Goal: Task Accomplishment & Management: Manage account settings

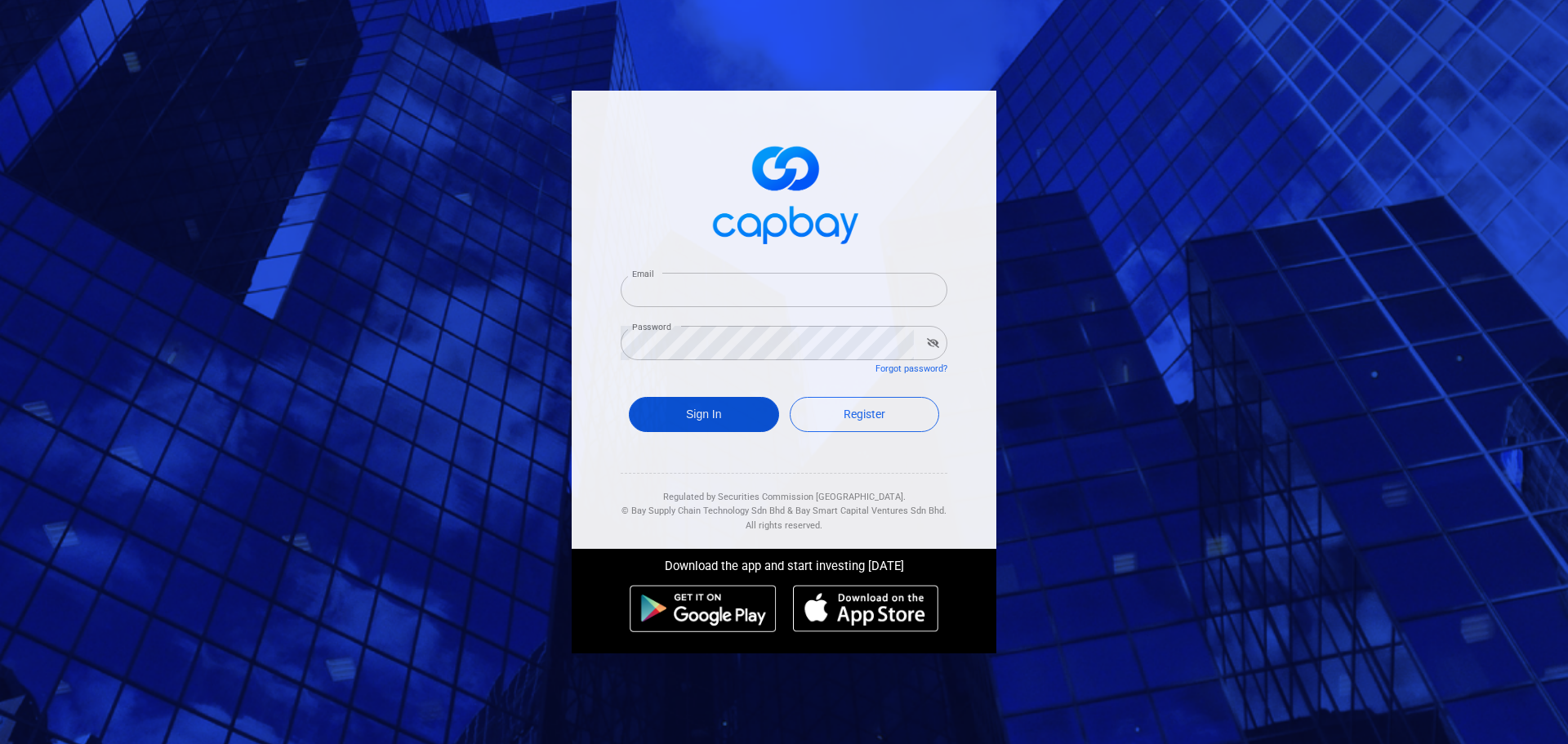
type input "[EMAIL_ADDRESS][DOMAIN_NAME]"
click at [707, 420] on button "Sign In" at bounding box center [704, 415] width 150 height 35
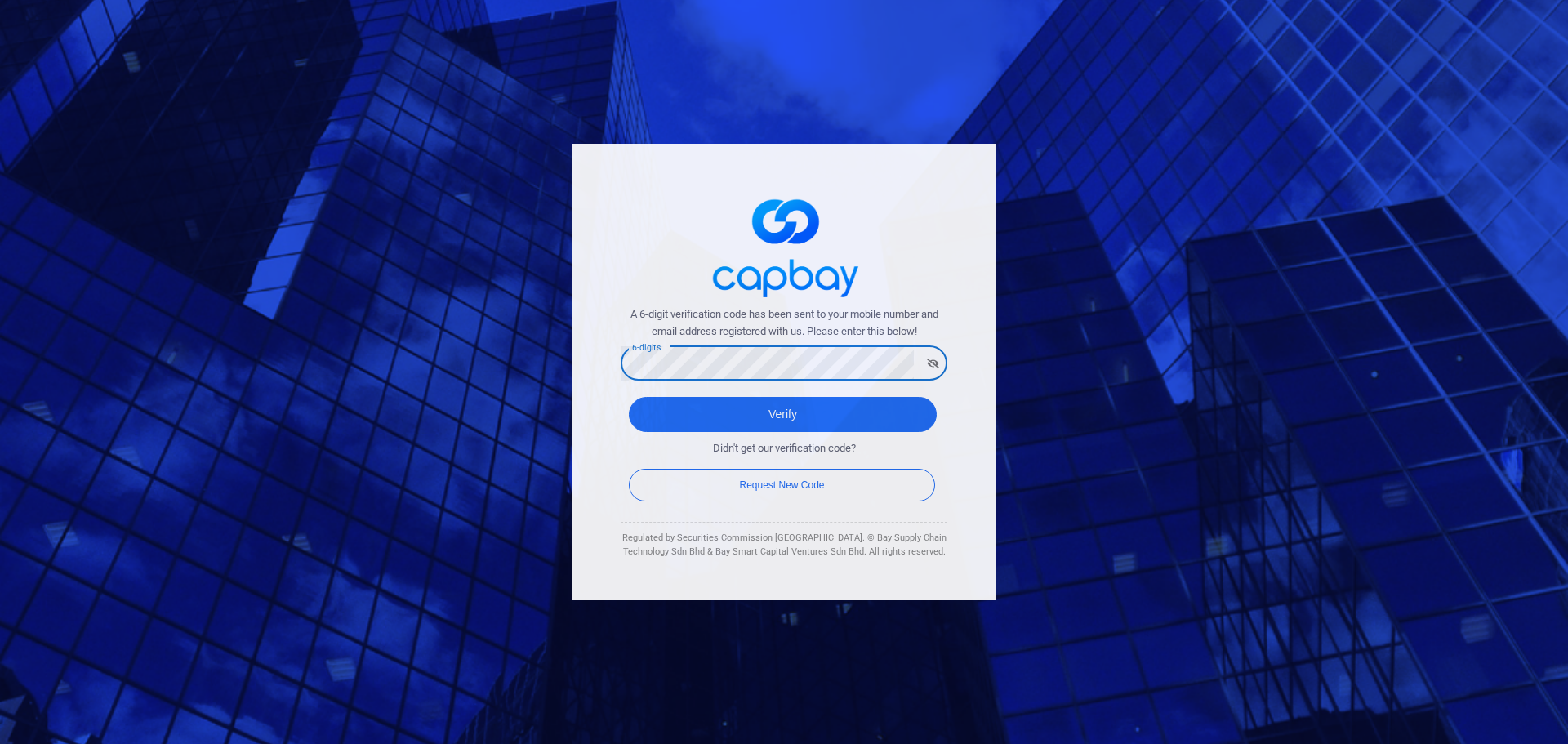
click at [629, 397] on button "Verify" at bounding box center [782, 415] width 308 height 35
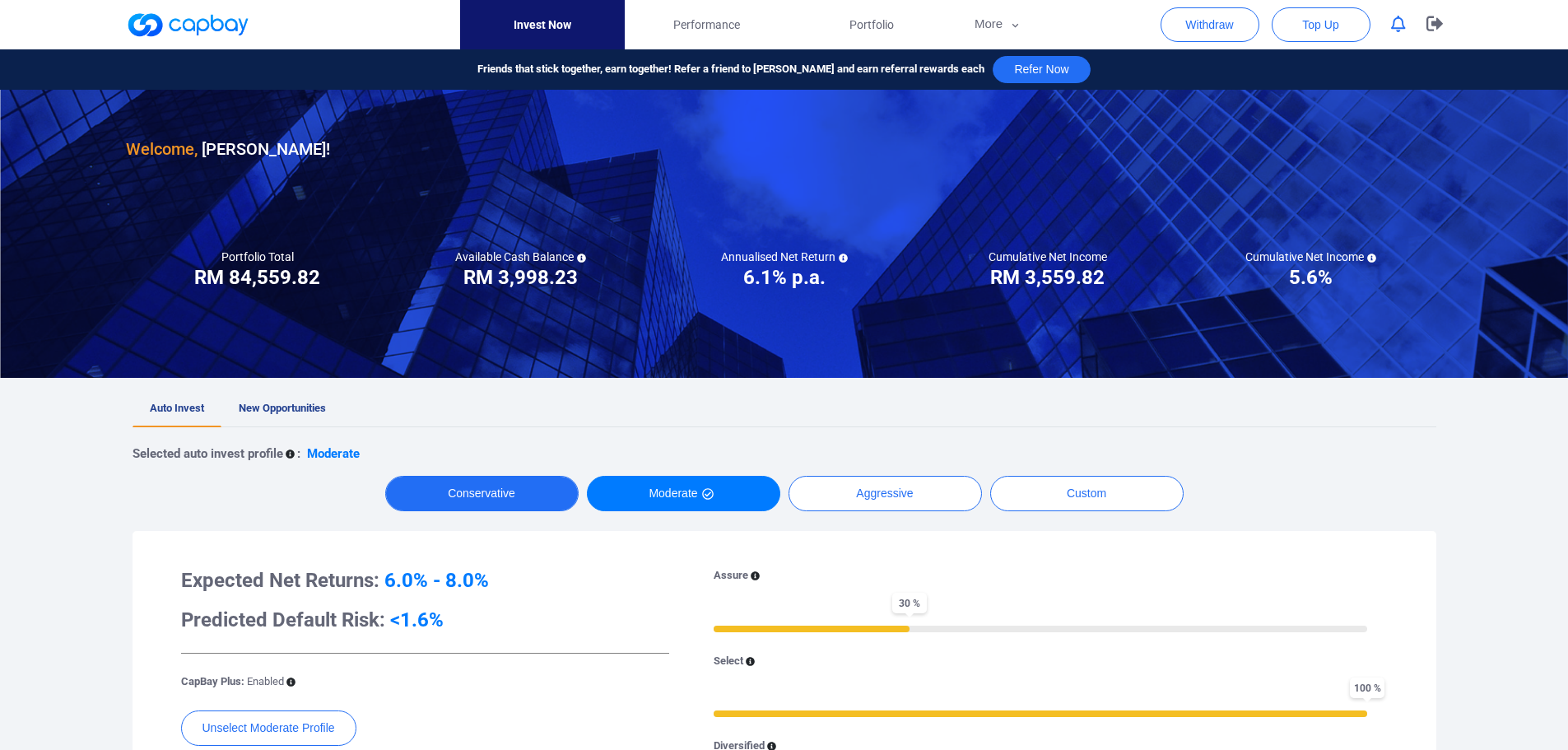
click at [480, 491] on button "Conservative" at bounding box center [482, 494] width 194 height 35
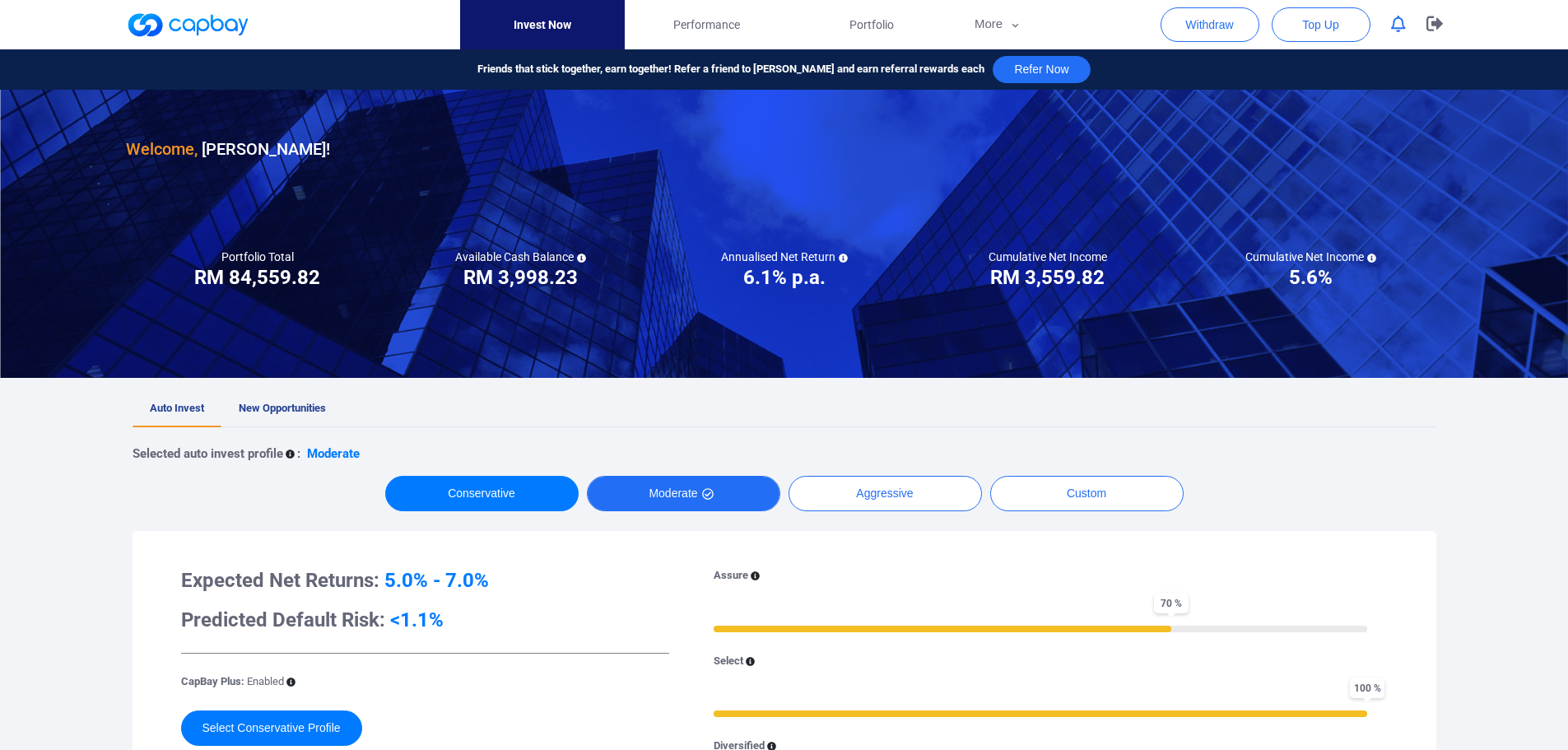
click at [629, 483] on button "Moderate" at bounding box center [684, 494] width 194 height 35
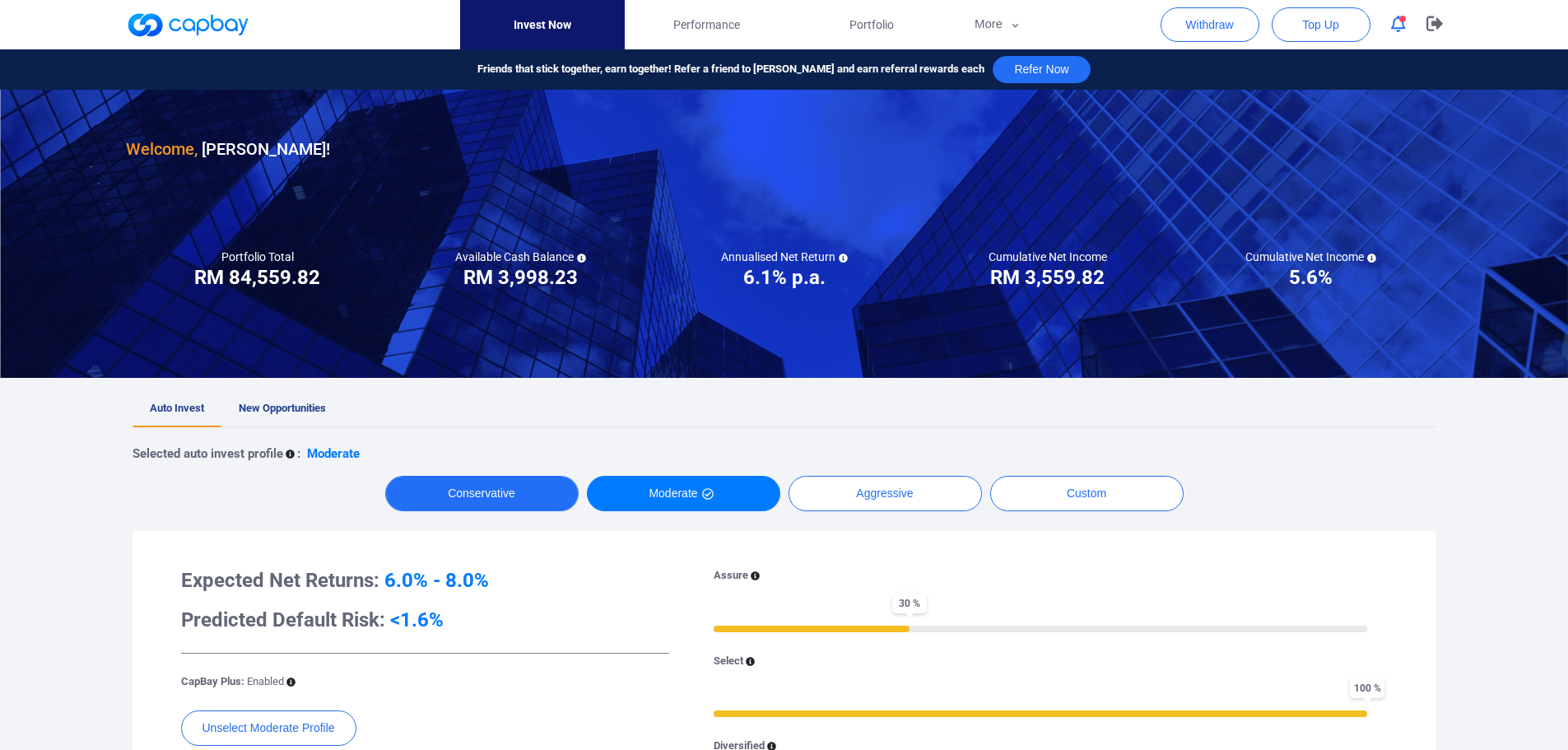
click at [487, 483] on button "Conservative" at bounding box center [482, 494] width 194 height 35
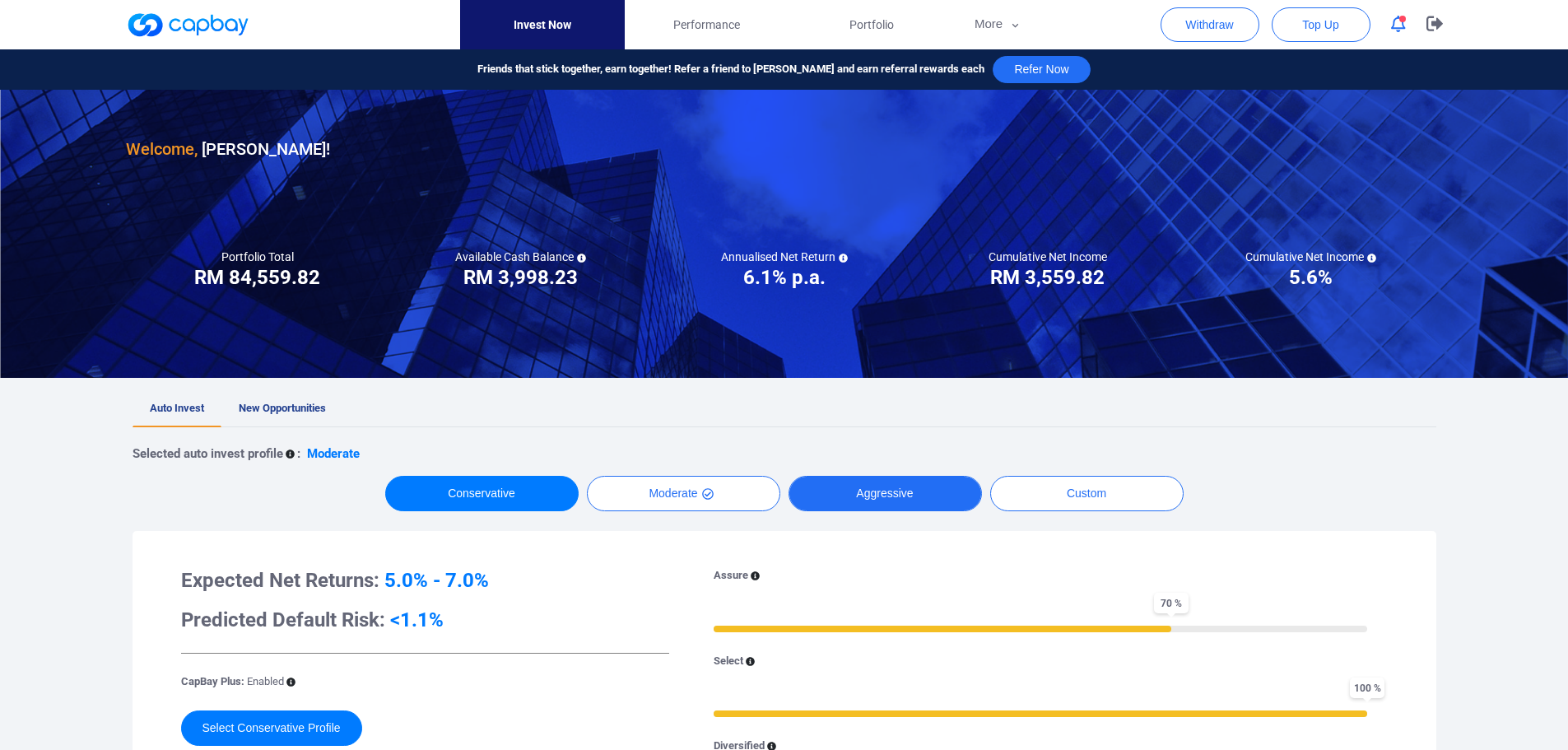
click at [910, 502] on button "Aggressive" at bounding box center [886, 494] width 194 height 35
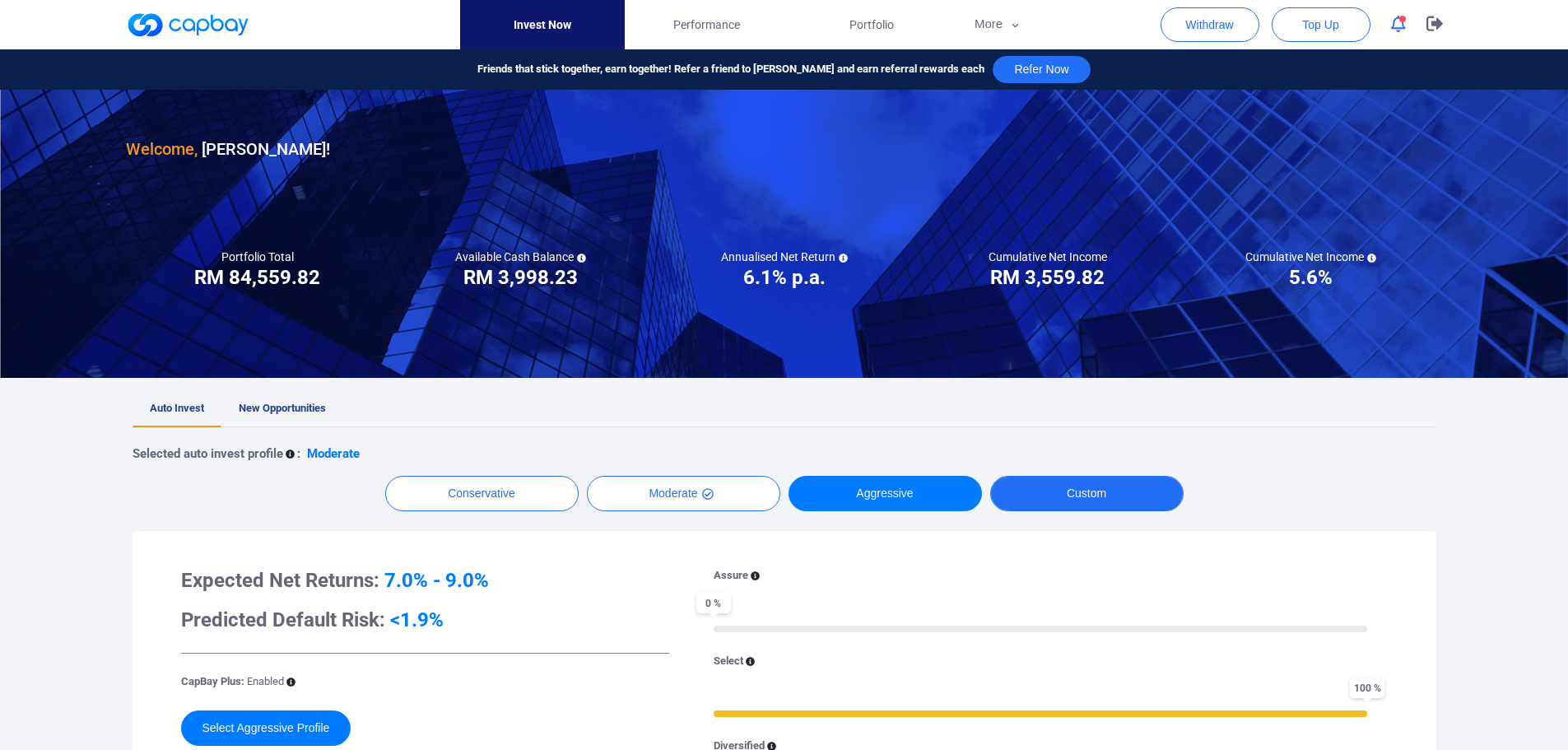
click at [1034, 494] on button "Custom" at bounding box center [1087, 494] width 194 height 35
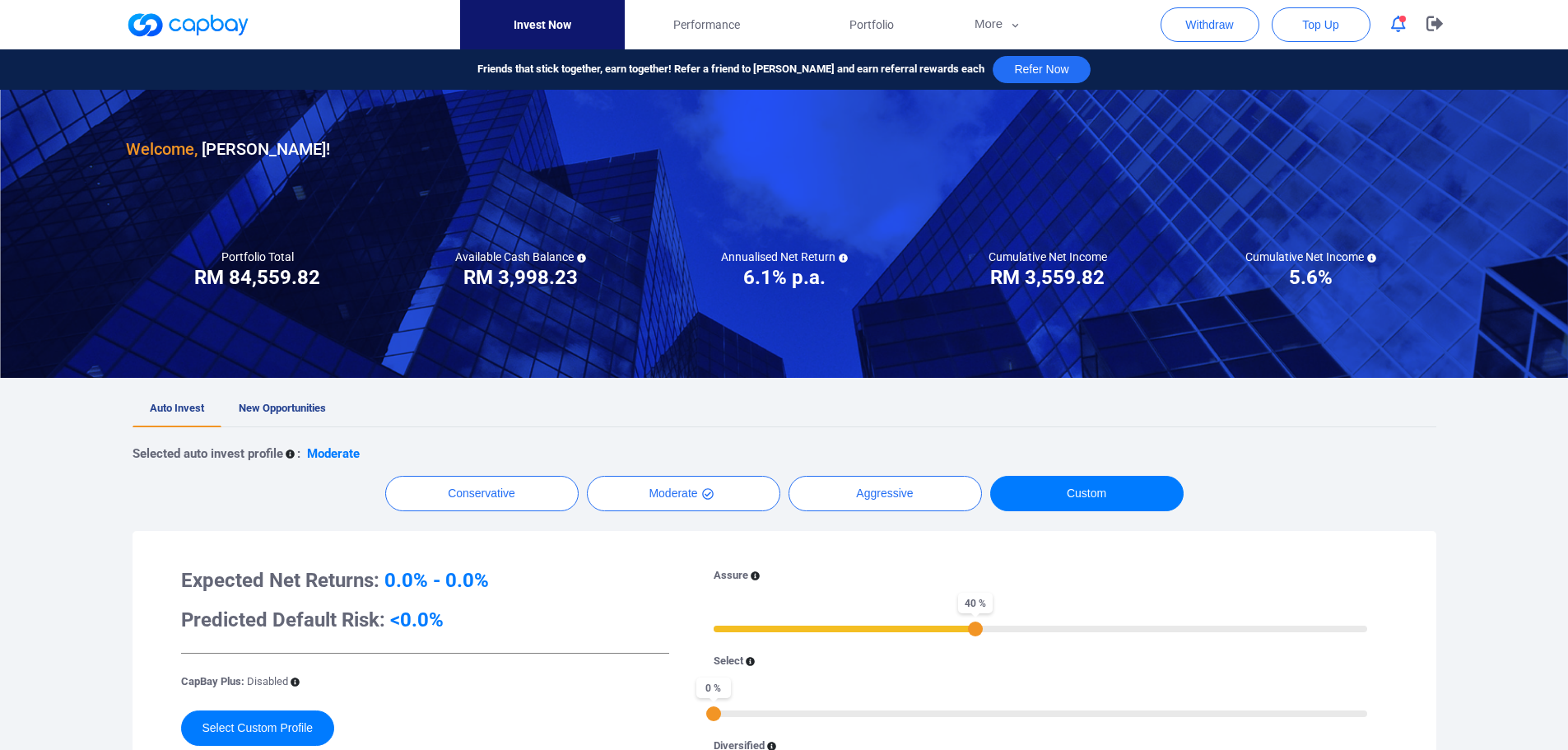
drag, startPoint x: 716, startPoint y: 630, endPoint x: 978, endPoint y: 635, distance: 262.0
click at [978, 635] on div "40 %" at bounding box center [976, 629] width 15 height 15
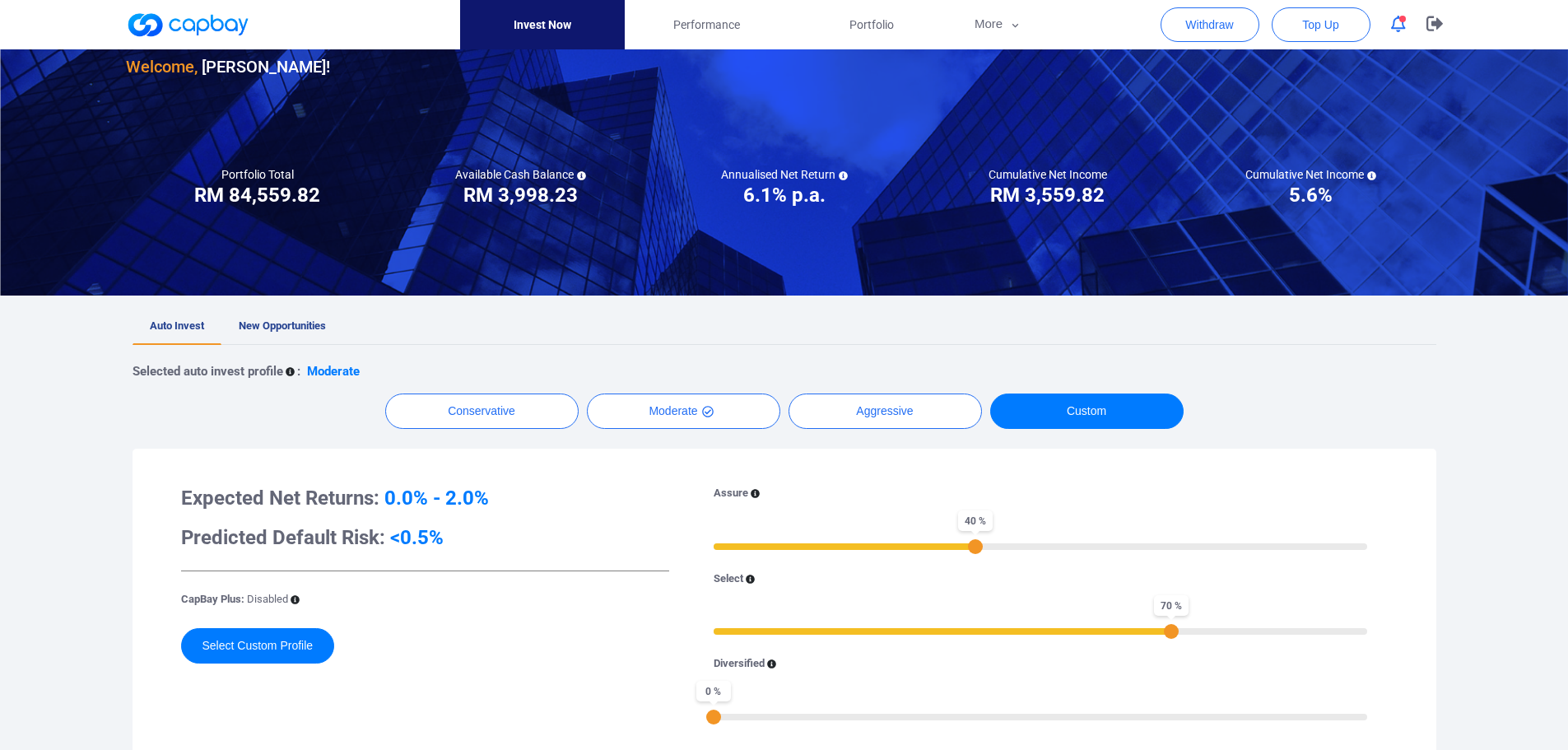
drag, startPoint x: 709, startPoint y: 635, endPoint x: 1167, endPoint y: 624, distance: 458.1
click at [1167, 624] on div "Select 70 %" at bounding box center [1041, 603] width 655 height 66
drag, startPoint x: 709, startPoint y: 723, endPoint x: 840, endPoint y: 714, distance: 131.3
click at [840, 714] on div "20 %" at bounding box center [845, 717] width 15 height 15
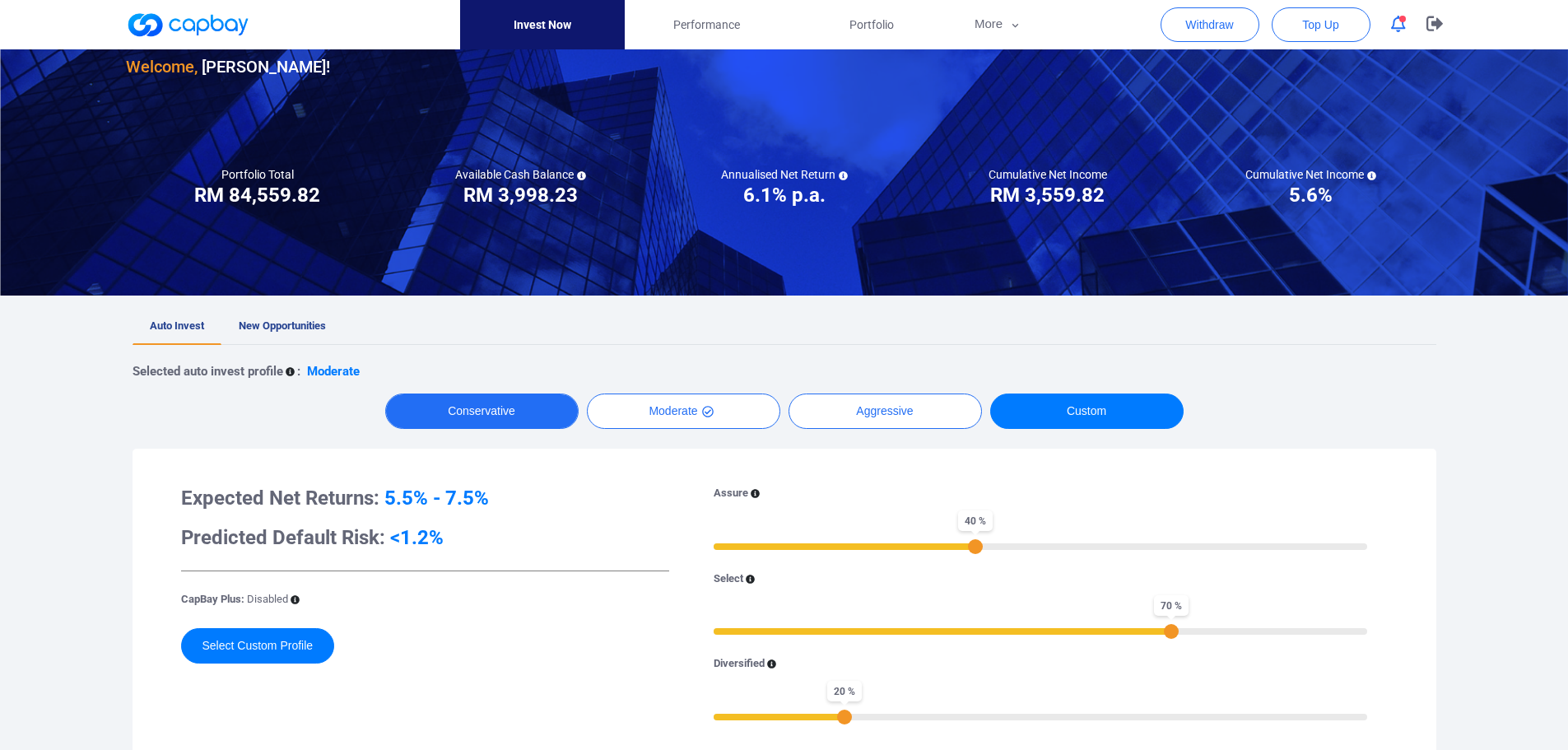
click at [451, 400] on button "Conservative" at bounding box center [482, 411] width 194 height 35
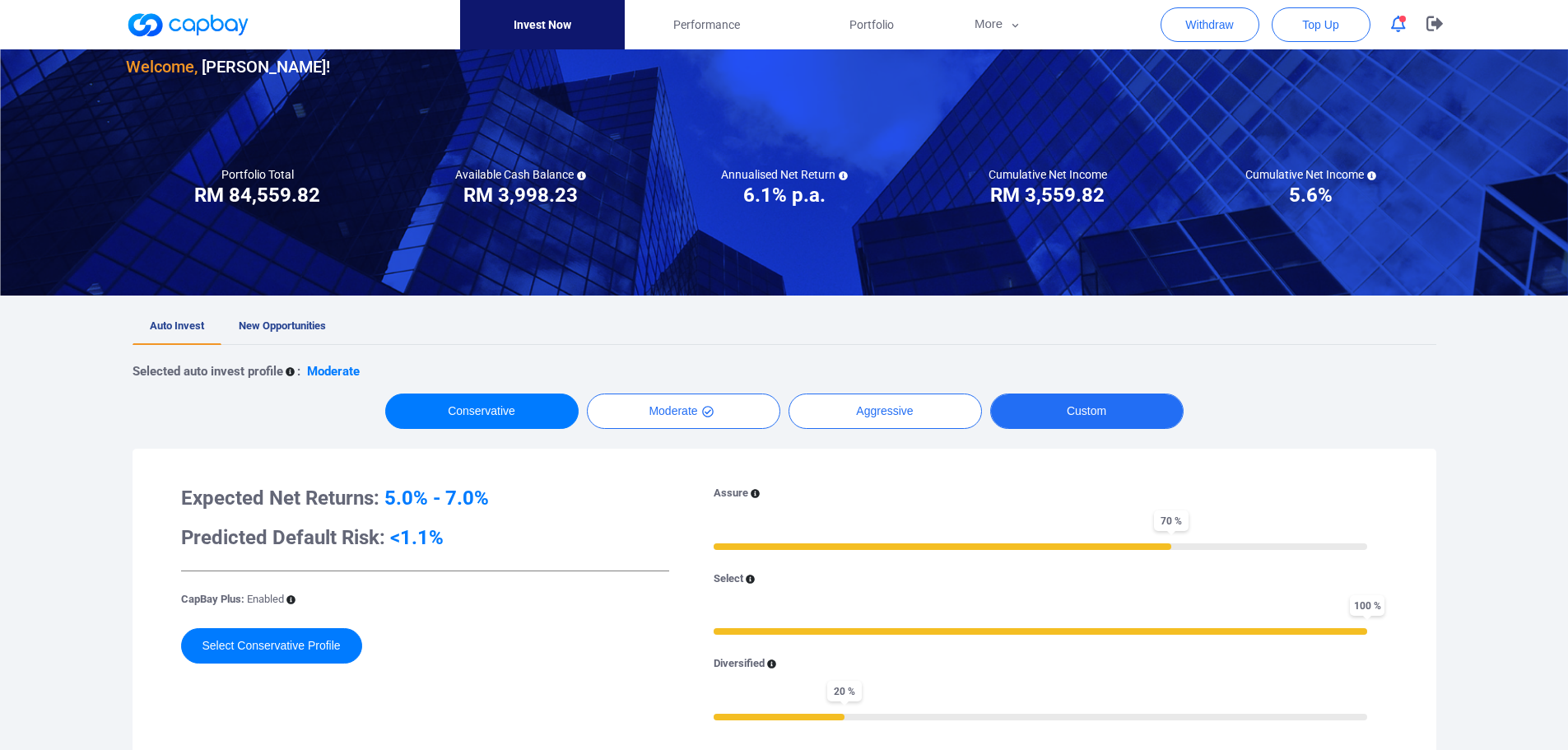
click at [1116, 407] on button "Custom" at bounding box center [1087, 411] width 194 height 35
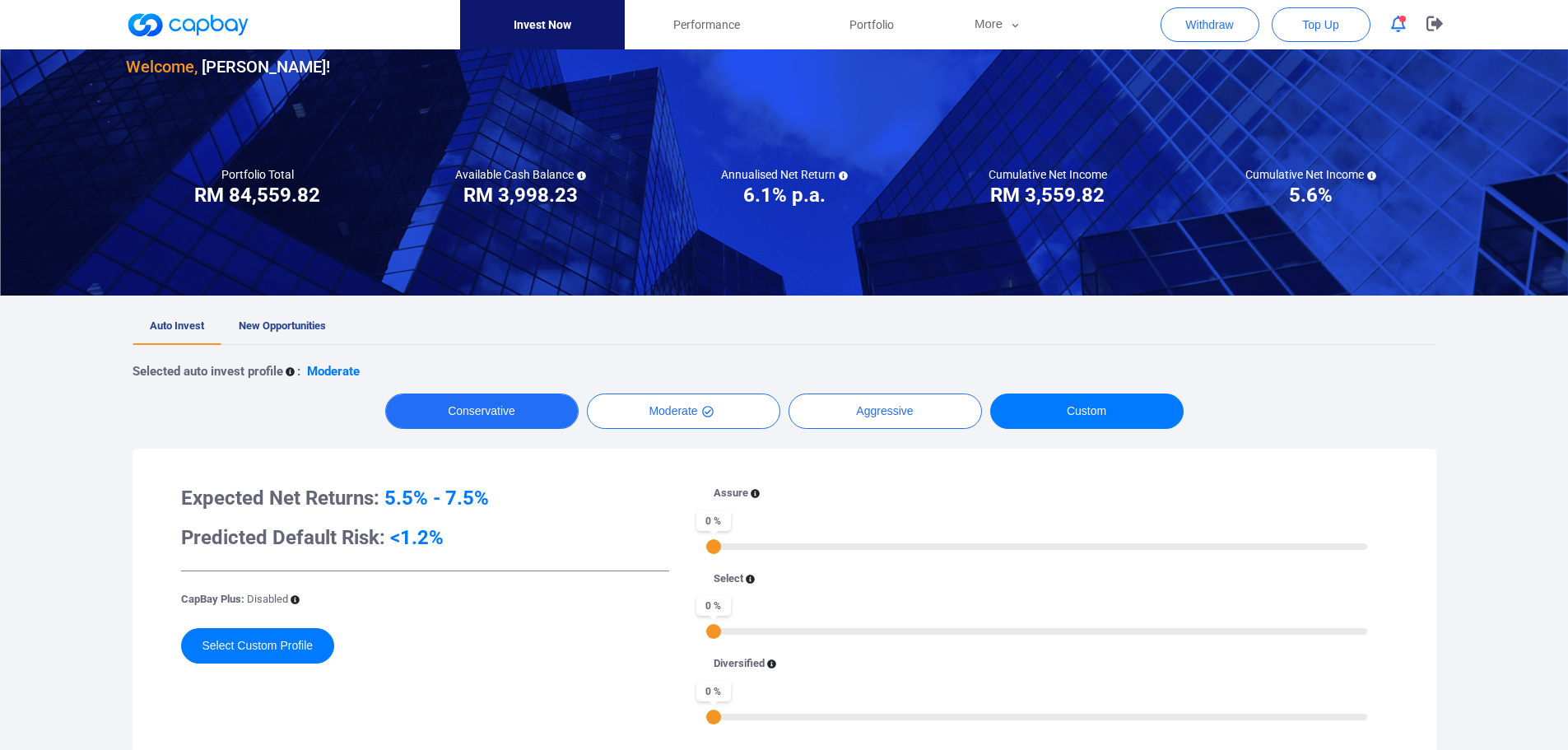
click at [516, 415] on button "Conservative" at bounding box center [482, 411] width 194 height 35
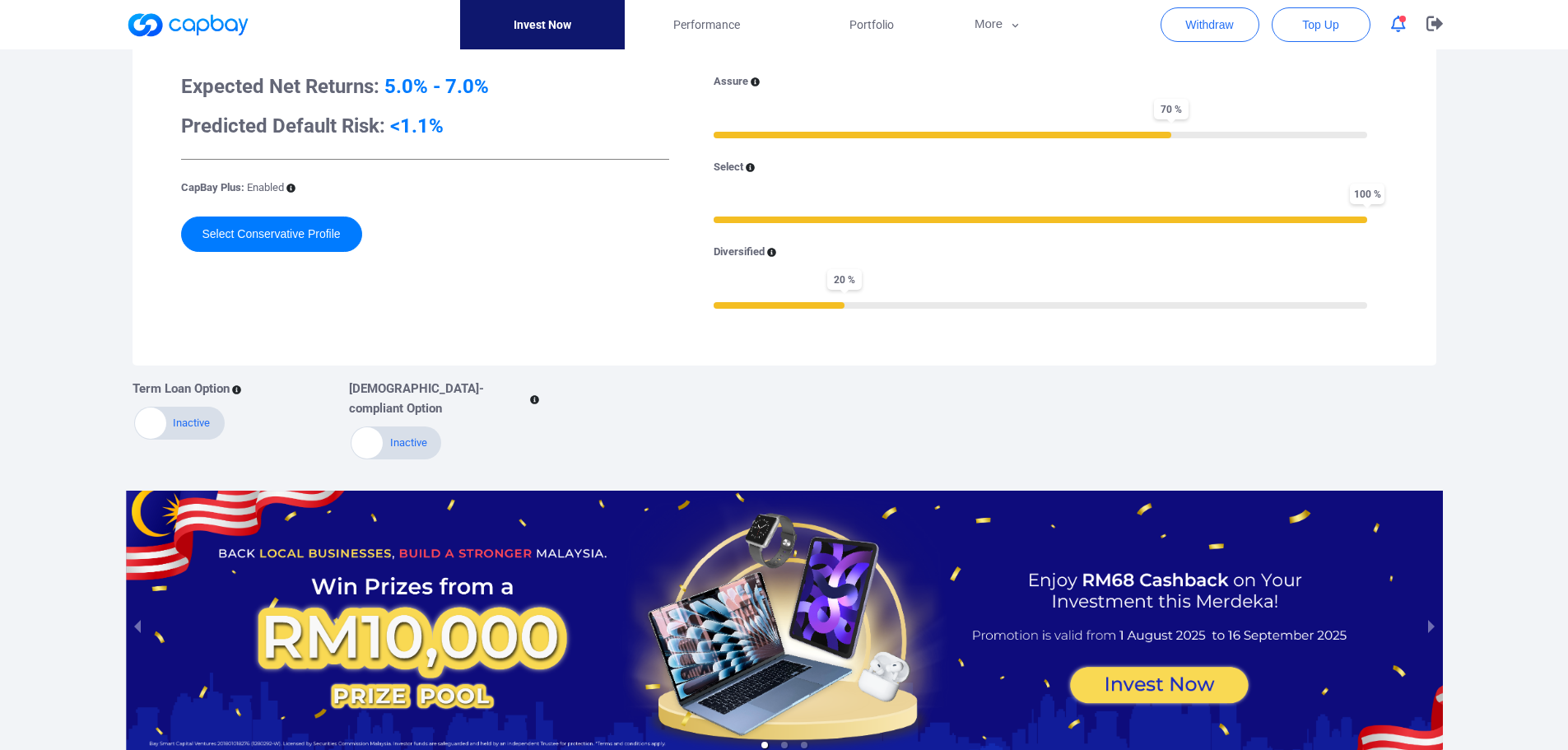
scroll to position [247, 0]
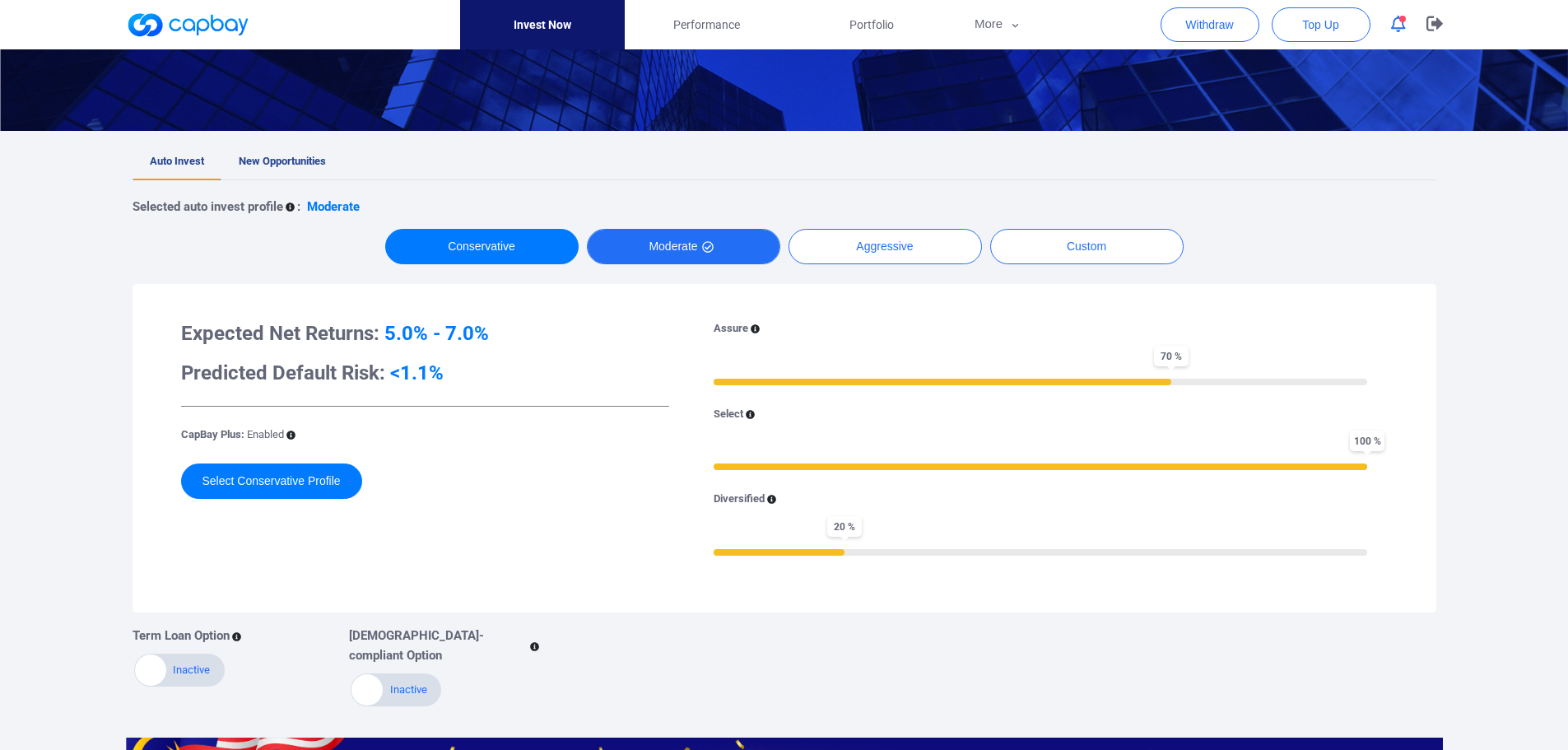
click at [680, 240] on button "Moderate" at bounding box center [684, 247] width 194 height 35
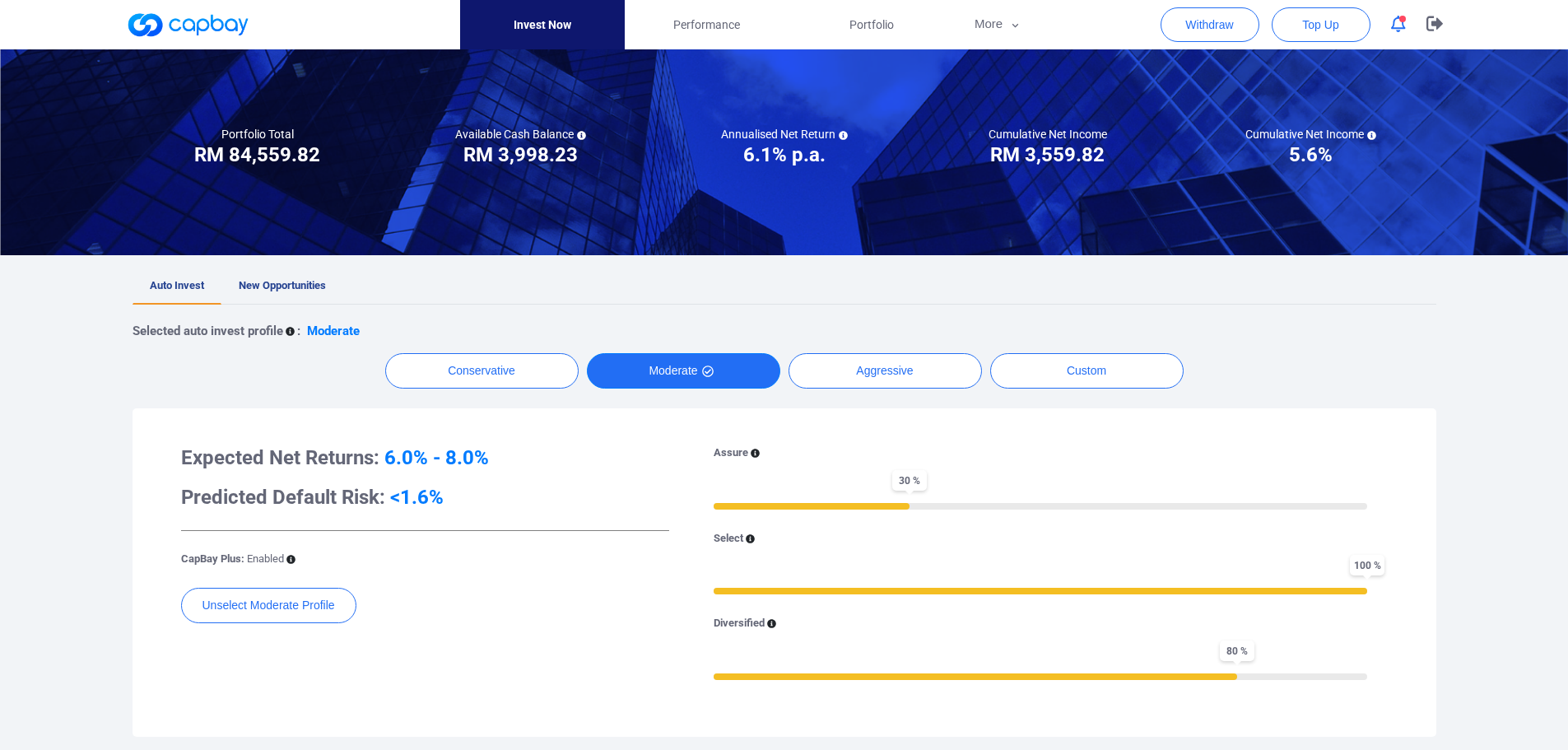
scroll to position [83, 0]
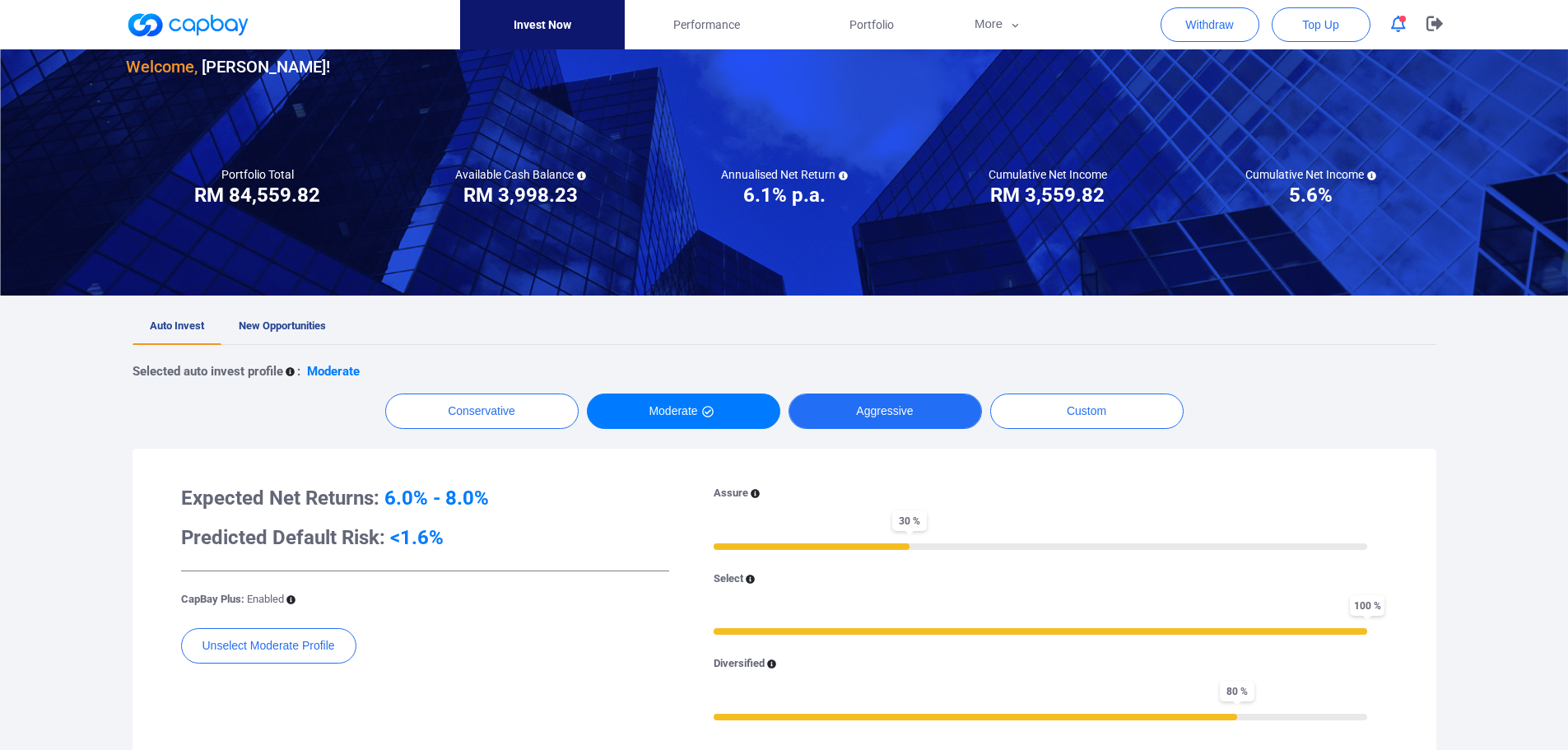
click at [879, 402] on button "Aggressive" at bounding box center [886, 411] width 194 height 35
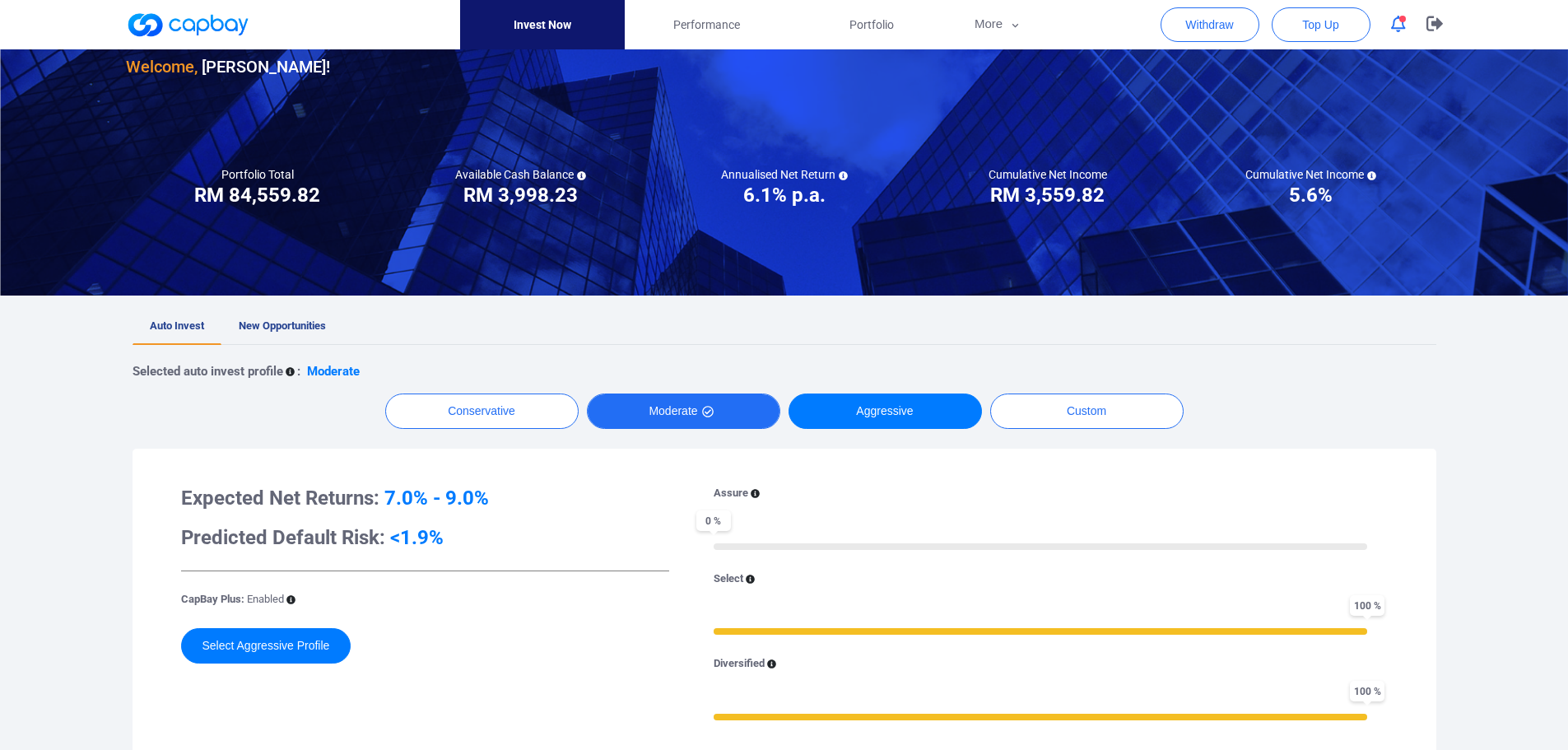
click at [730, 410] on button "Moderate" at bounding box center [684, 411] width 194 height 35
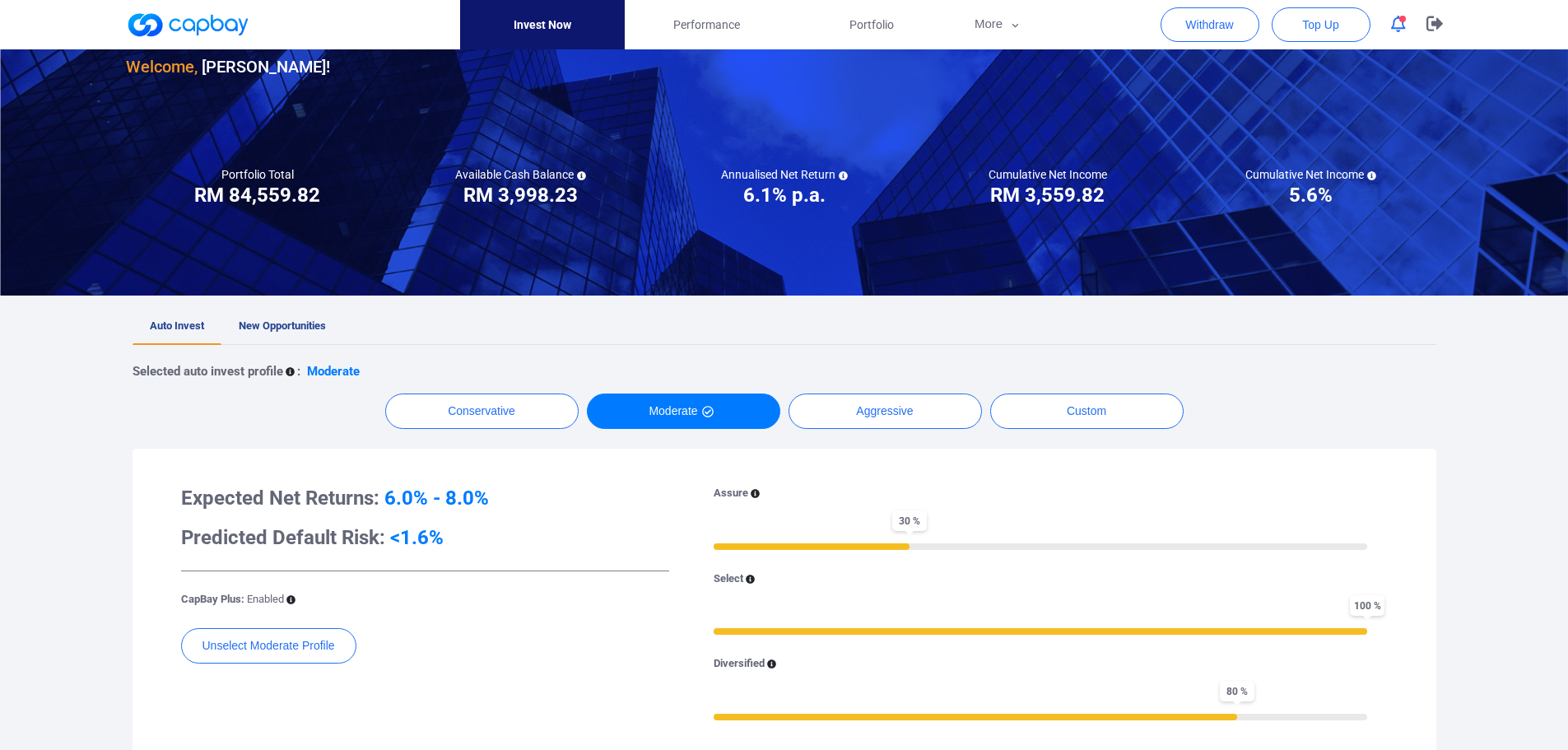
click at [1405, 24] on icon "button" at bounding box center [1399, 24] width 15 height 18
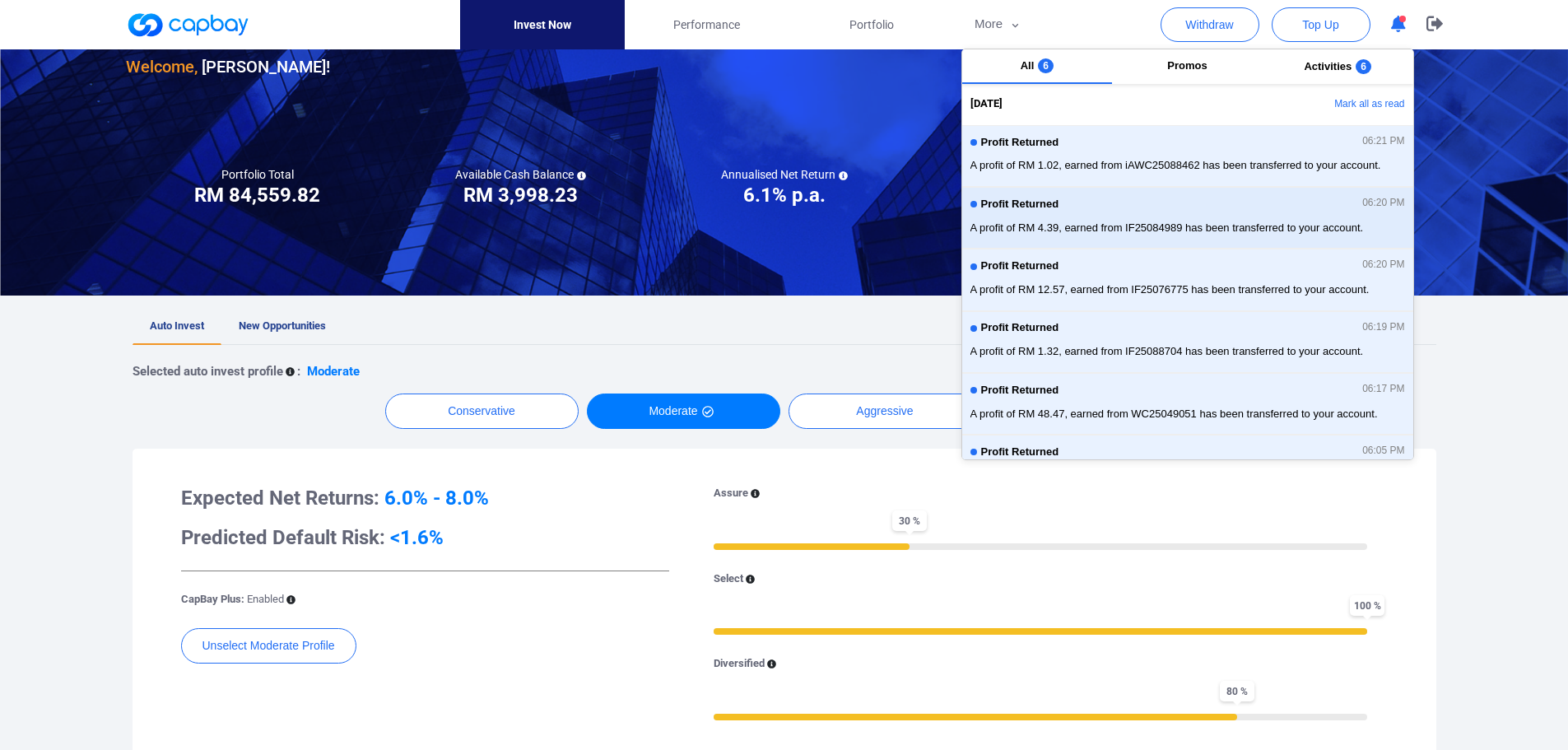
scroll to position [0, 0]
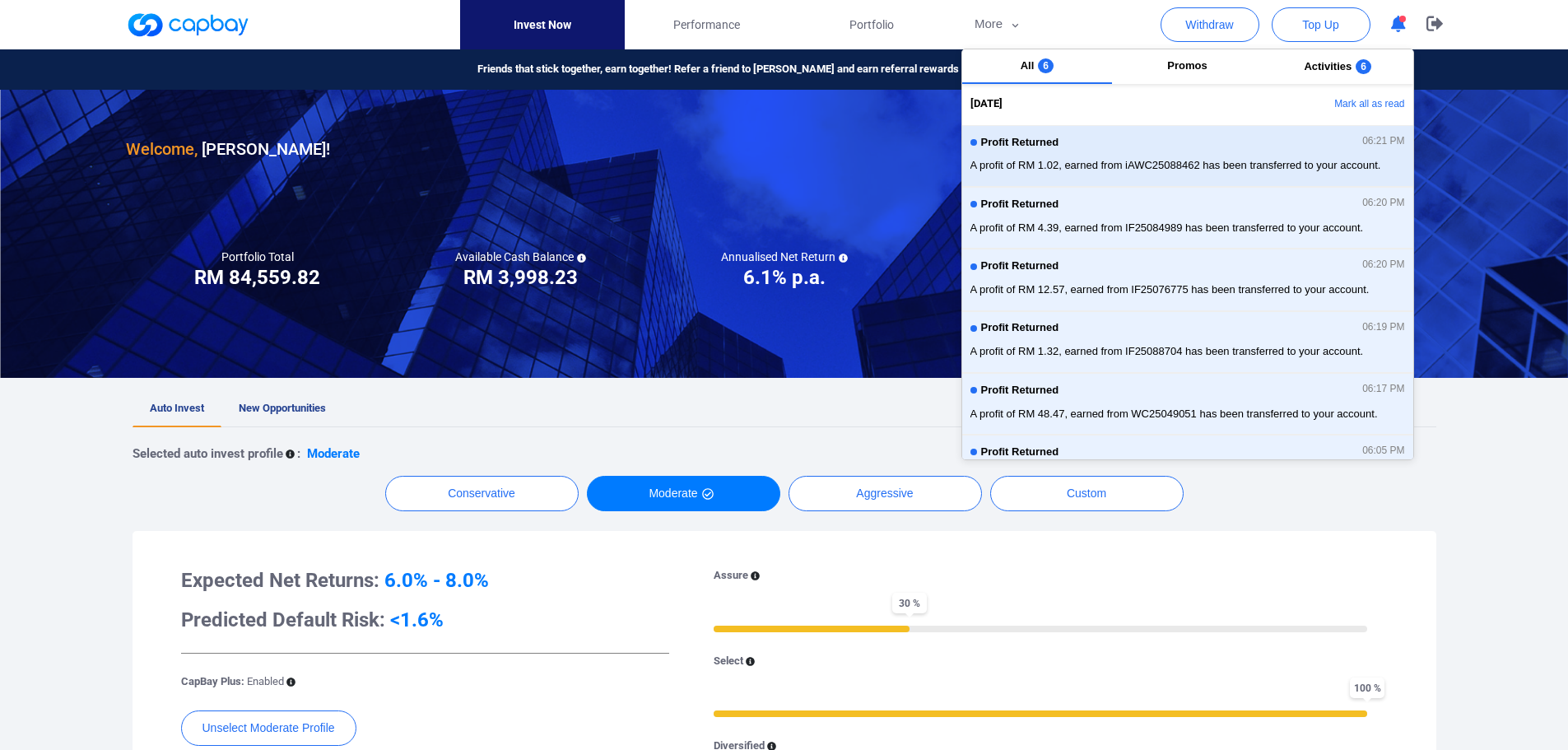
click at [1126, 159] on span "A profit of RM 1.02, earned from iAWC25088462 has been transferred to your acco…" at bounding box center [1188, 166] width 435 height 17
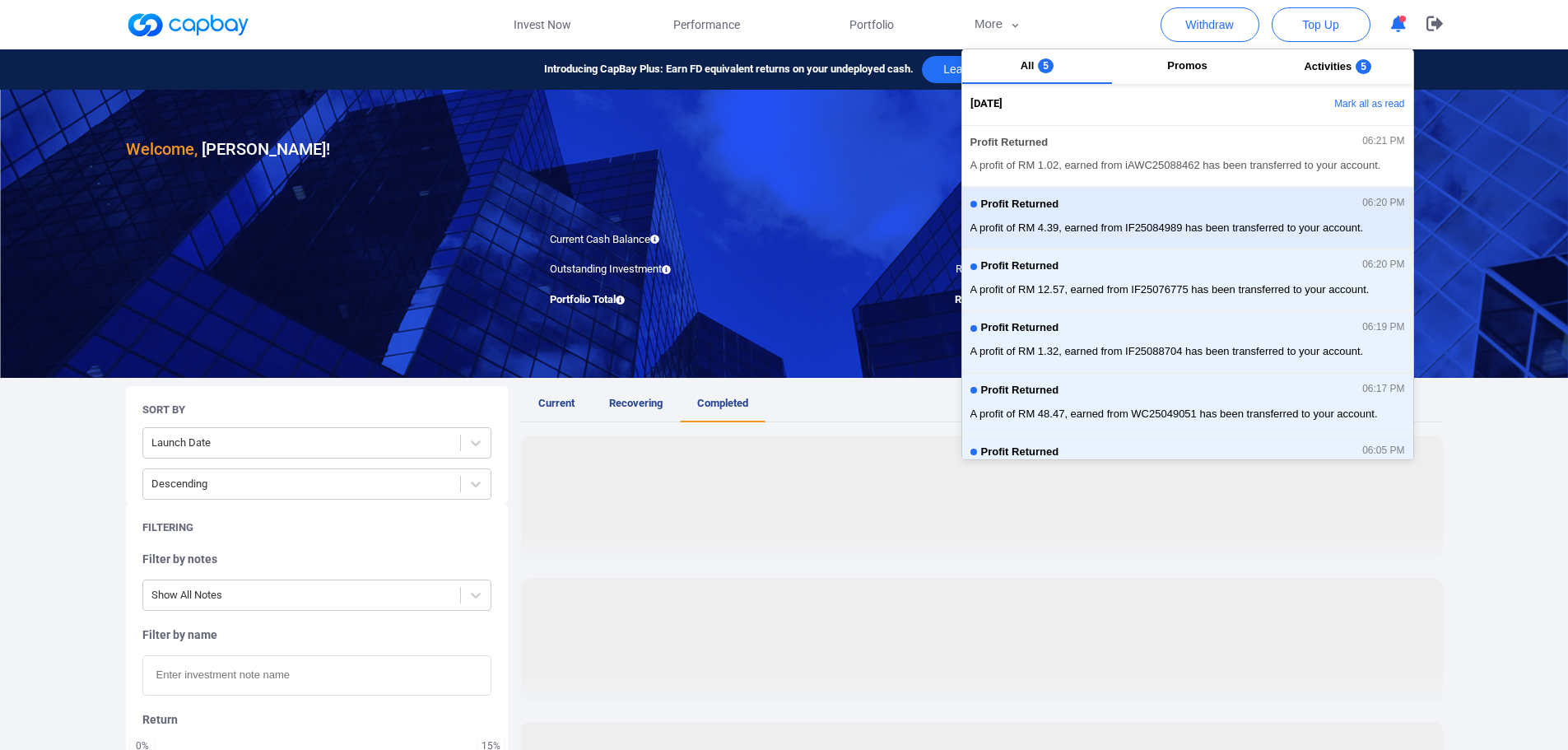
click at [1145, 196] on div "Profit Returned 06:20 PM A profit of RM 4.39, earned from IF25084989 has been t…" at bounding box center [1188, 218] width 435 height 44
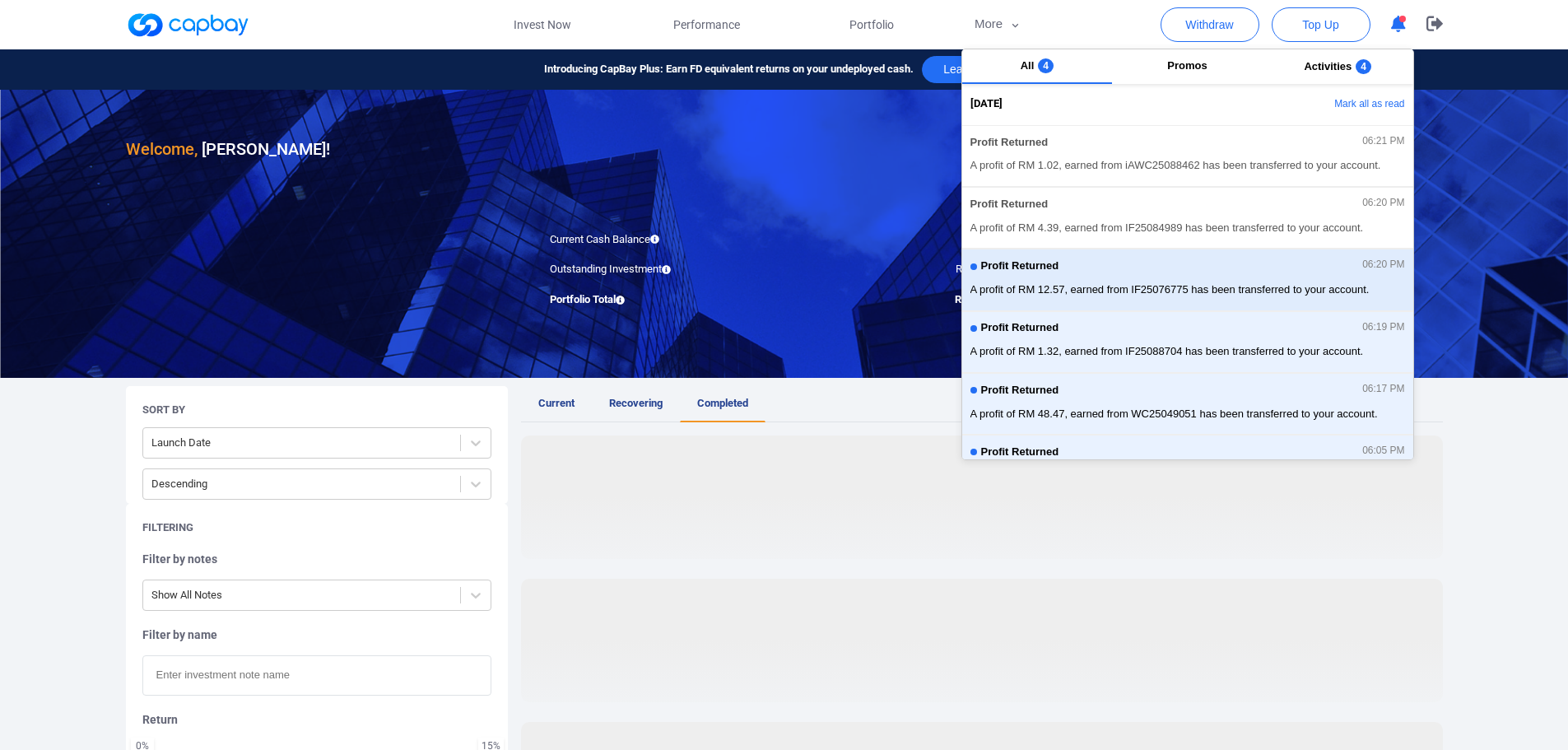
click at [1143, 258] on div "Profit Returned 06:20 PM A profit of RM 12.57, earned from IF25076775 has been …" at bounding box center [1188, 280] width 435 height 44
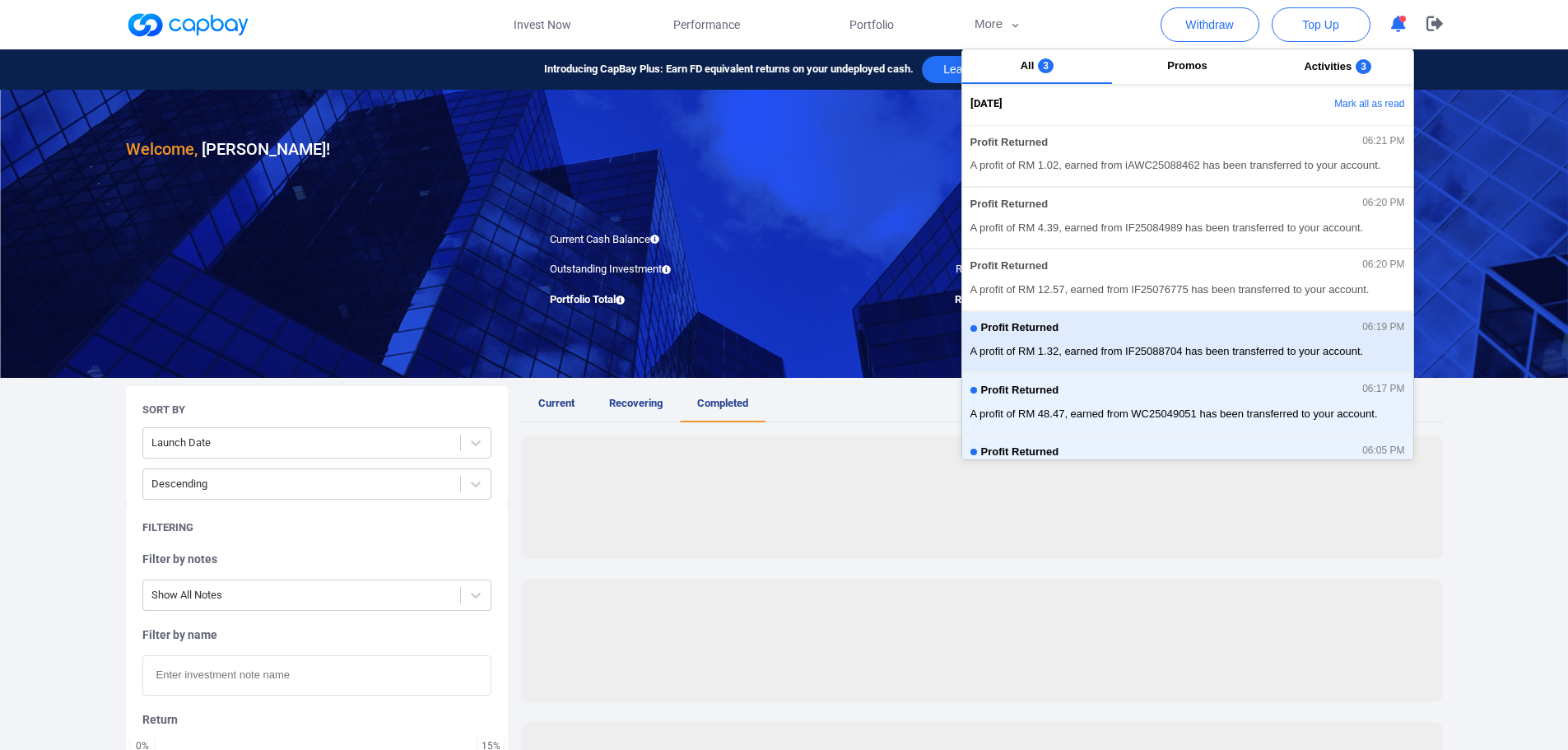
click at [1148, 340] on div "Profit Returned 06:19 PM A profit of RM 1.32, earned from IF25088704 has been t…" at bounding box center [1188, 342] width 435 height 44
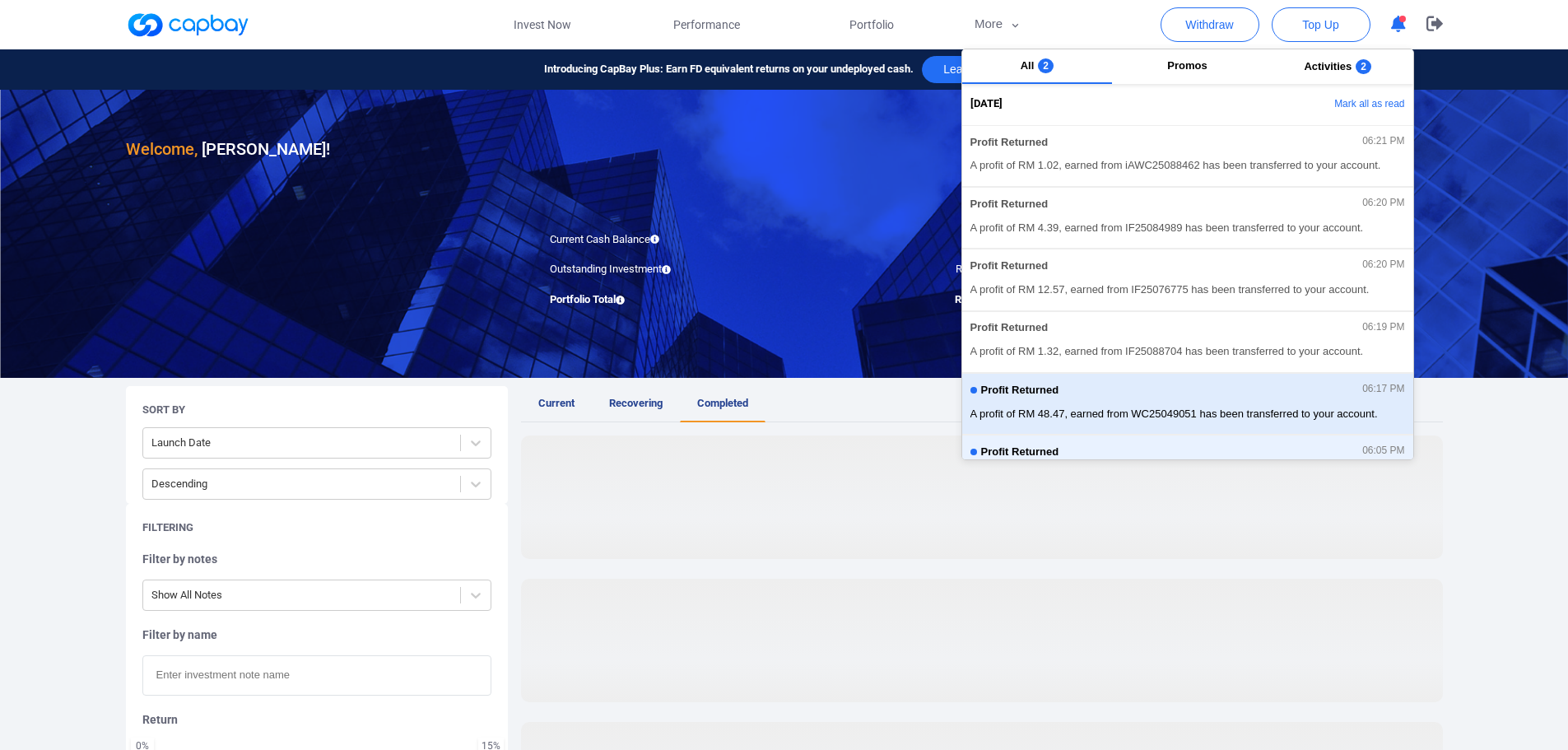
click at [1159, 392] on div "Profit Returned 06:17 PM" at bounding box center [1188, 392] width 435 height 18
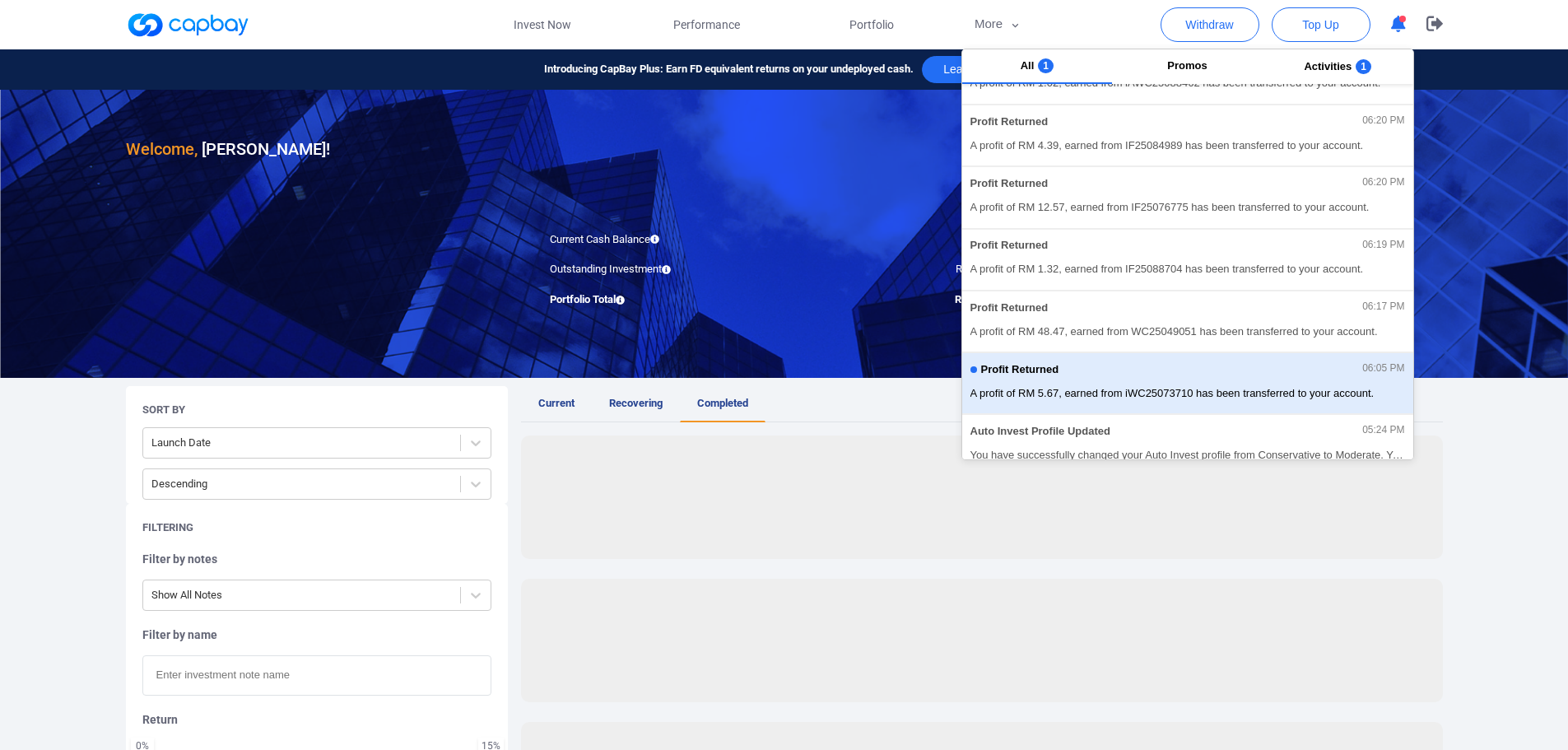
click at [1160, 373] on div "Profit Returned 06:05 PM" at bounding box center [1188, 372] width 435 height 18
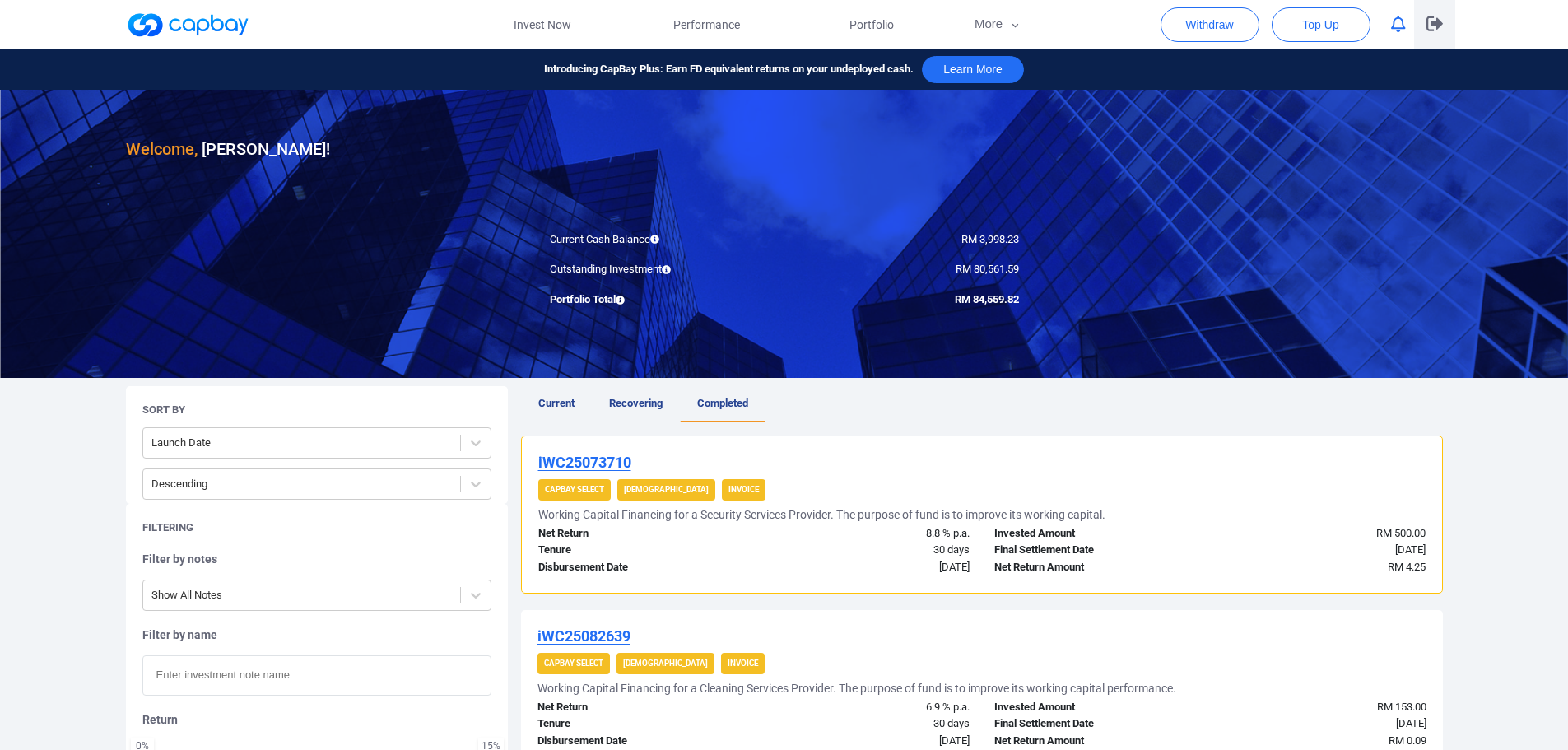
click at [1437, 20] on icon "button" at bounding box center [1435, 24] width 17 height 15
